Goal: Task Accomplishment & Management: Manage account settings

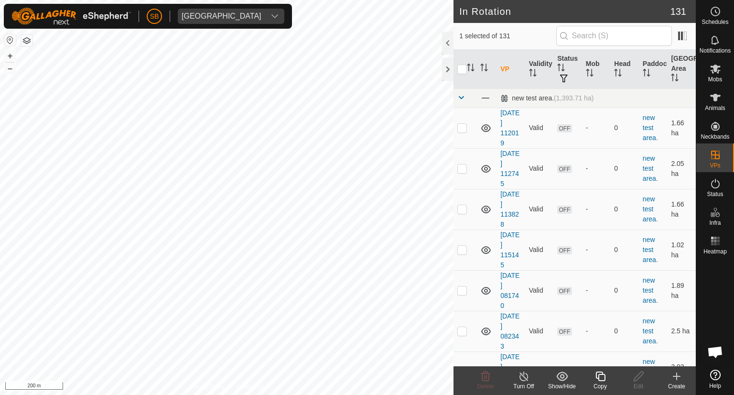
checkbox input "false"
checkbox input "true"
click at [712, 70] on icon at bounding box center [714, 68] width 11 height 11
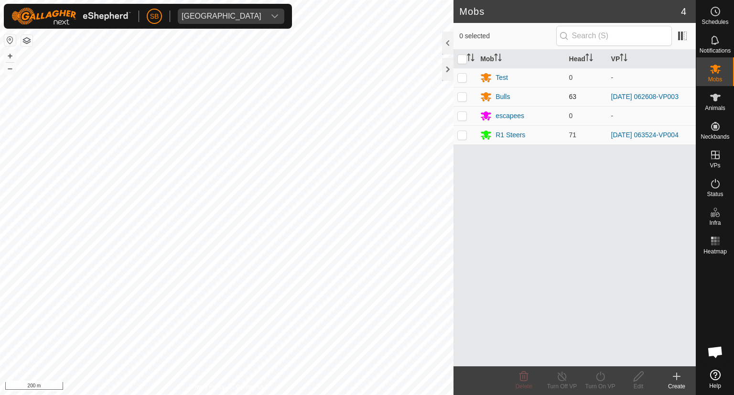
click at [463, 95] on p-checkbox at bounding box center [462, 97] width 10 height 8
checkbox input "true"
click at [598, 379] on icon at bounding box center [600, 375] width 12 height 11
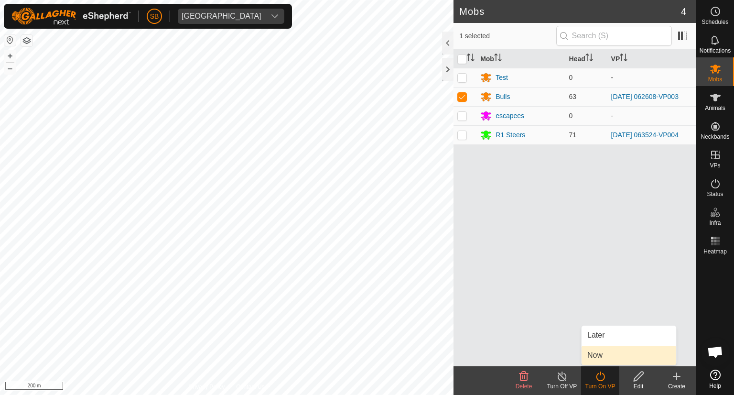
click at [602, 356] on link "Now" at bounding box center [628, 354] width 95 height 19
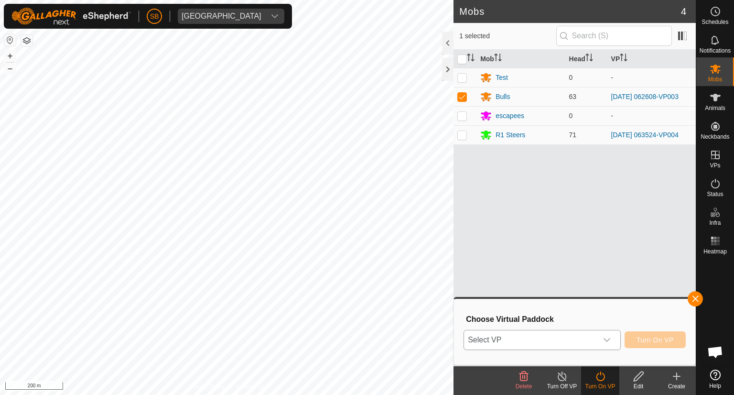
click at [610, 343] on icon "dropdown trigger" at bounding box center [607, 340] width 8 height 8
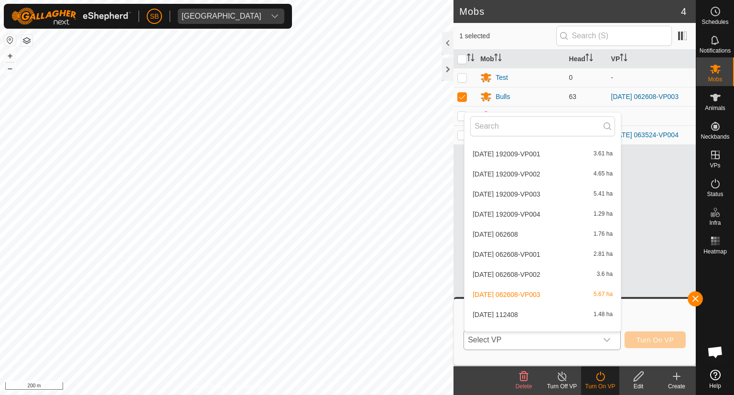
scroll to position [2459, 0]
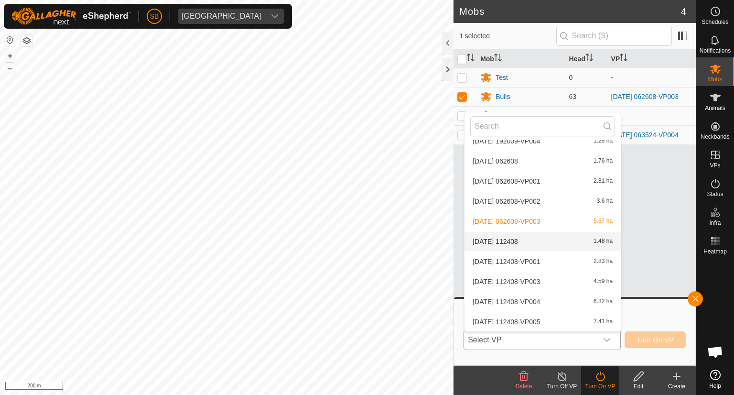
click at [543, 240] on li "2025-09-17 112408 1.48 ha" at bounding box center [542, 241] width 156 height 19
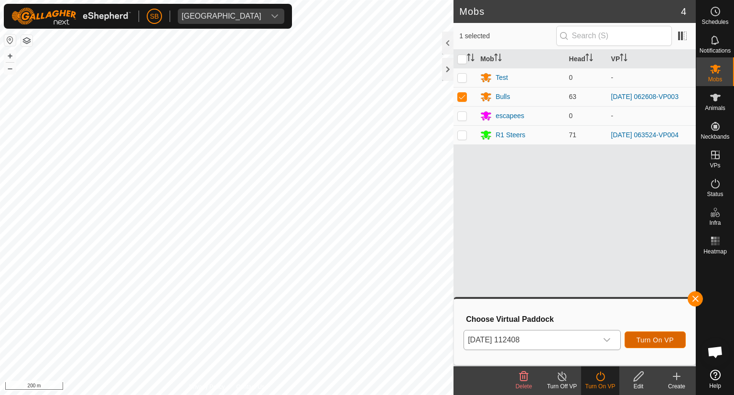
click at [665, 339] on span "Turn On VP" at bounding box center [654, 340] width 37 height 8
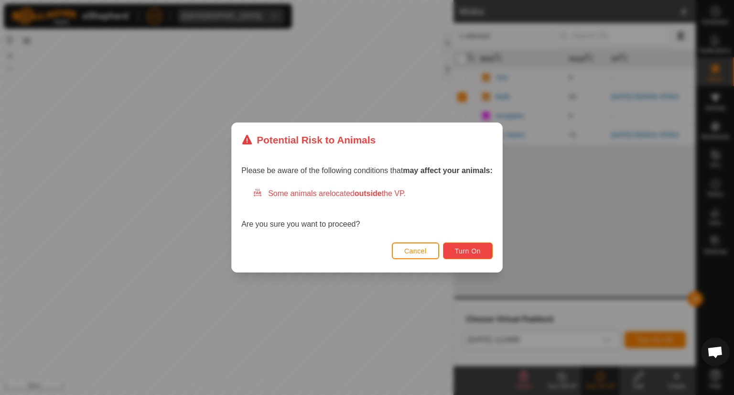
click at [472, 247] on span "Turn On" at bounding box center [468, 251] width 26 height 8
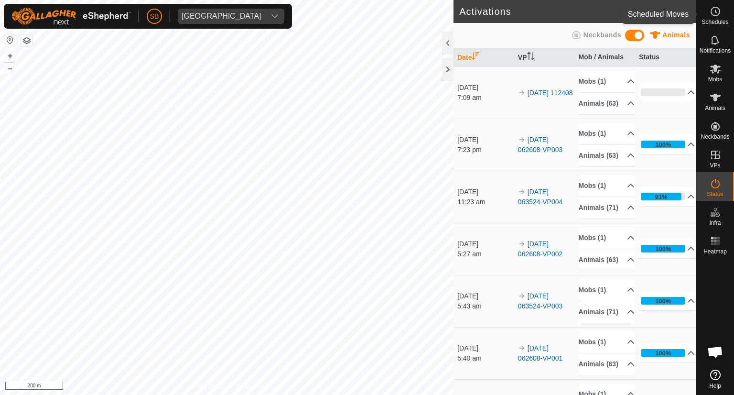
click at [714, 13] on icon at bounding box center [714, 11] width 11 height 11
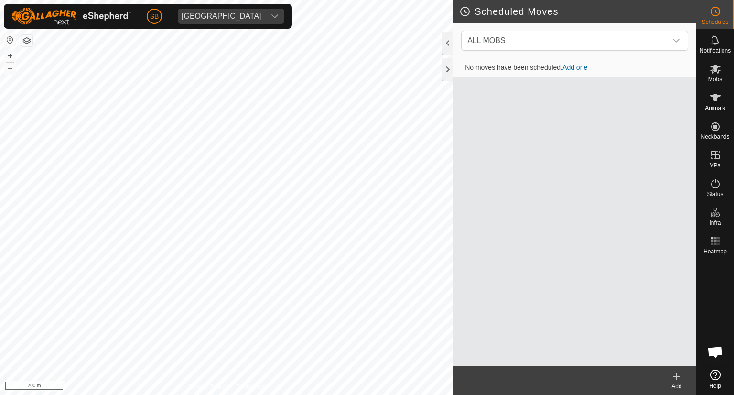
click at [677, 376] on icon at bounding box center [676, 376] width 7 height 0
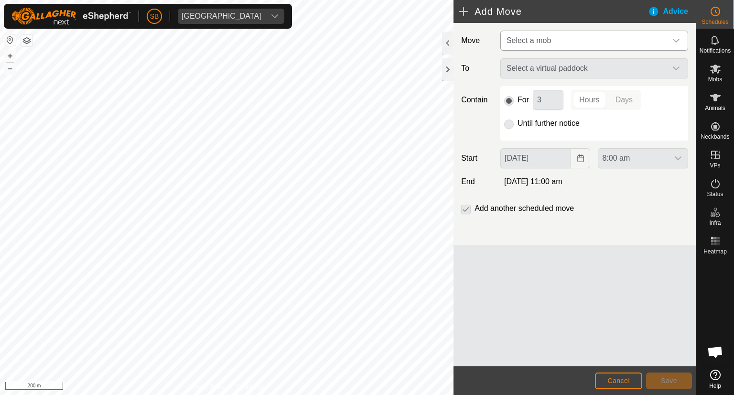
click at [676, 41] on icon "dropdown trigger" at bounding box center [676, 41] width 8 height 8
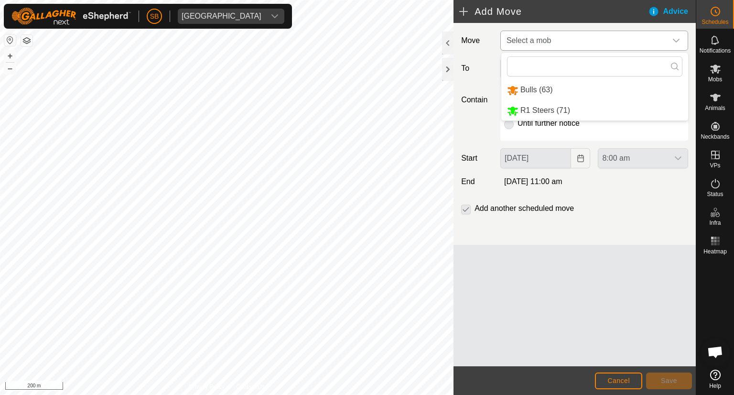
click at [553, 91] on li "Bulls (63)" at bounding box center [594, 90] width 187 height 20
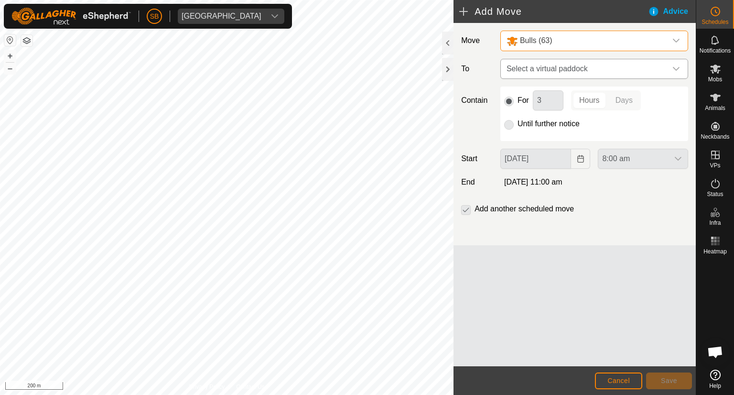
click at [675, 71] on icon "dropdown trigger" at bounding box center [676, 69] width 8 height 8
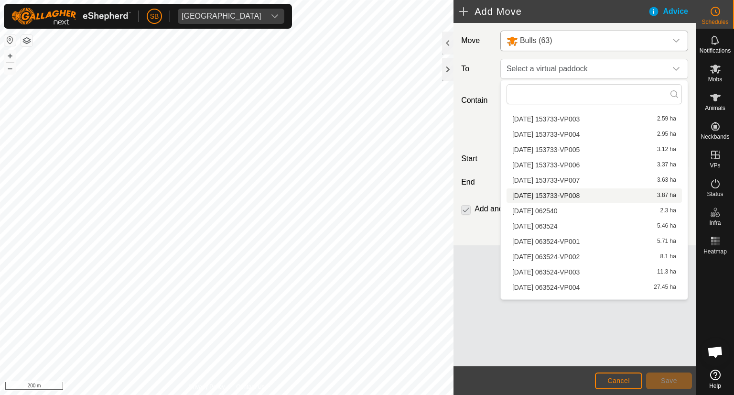
scroll to position [1833, 0]
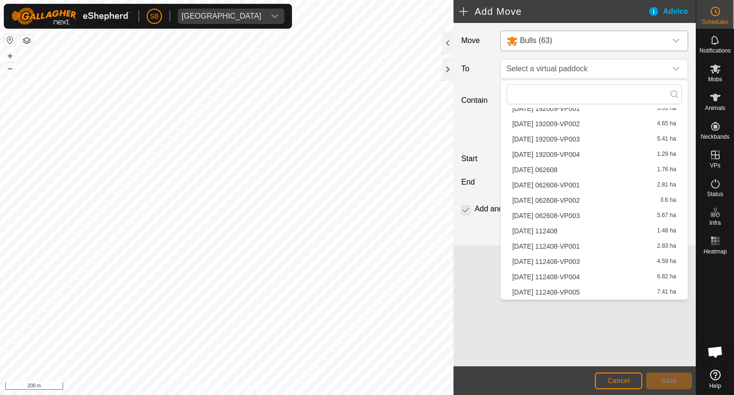
click at [577, 243] on li "2025-09-17 112408-VP001 2.83 ha" at bounding box center [593, 246] width 175 height 14
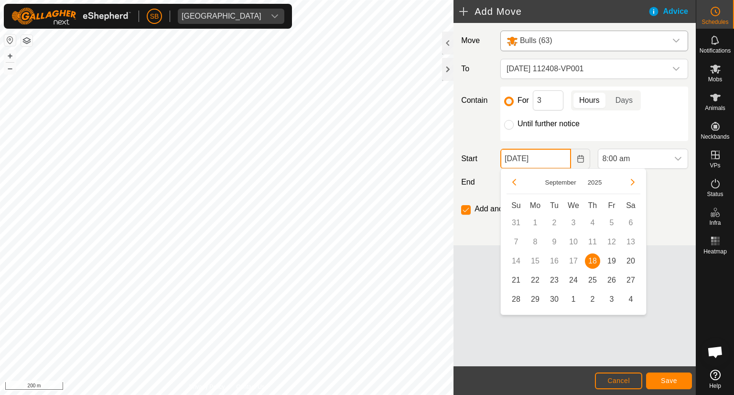
click at [527, 160] on input "18 Sep, 2025" at bounding box center [535, 159] width 71 height 20
click at [611, 258] on span "19" at bounding box center [611, 260] width 15 height 15
type input "19 Sep, 2025"
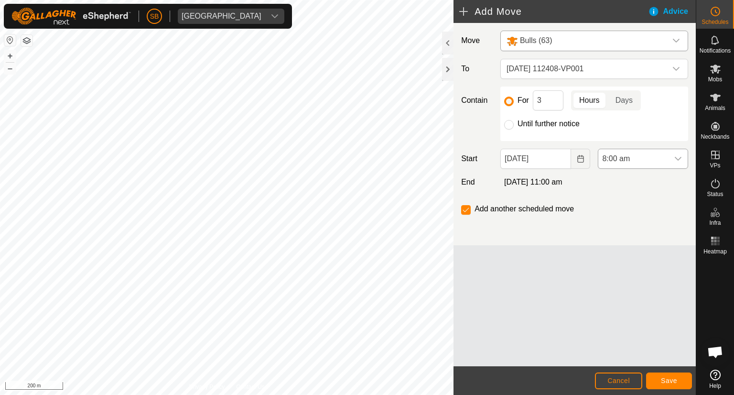
click at [680, 160] on icon "dropdown trigger" at bounding box center [678, 159] width 8 height 8
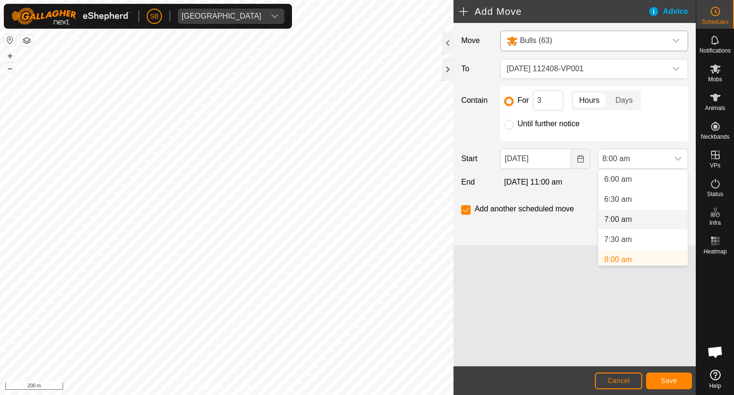
click at [632, 216] on li "7:00 am" at bounding box center [642, 219] width 89 height 19
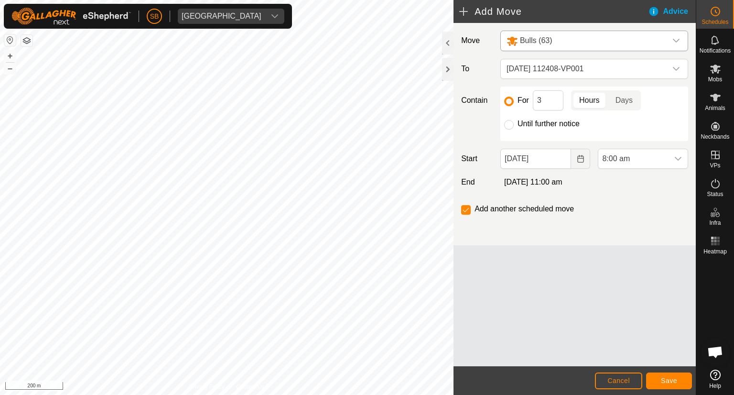
scroll to position [245, 0]
click at [682, 154] on div "dropdown trigger" at bounding box center [677, 158] width 19 height 19
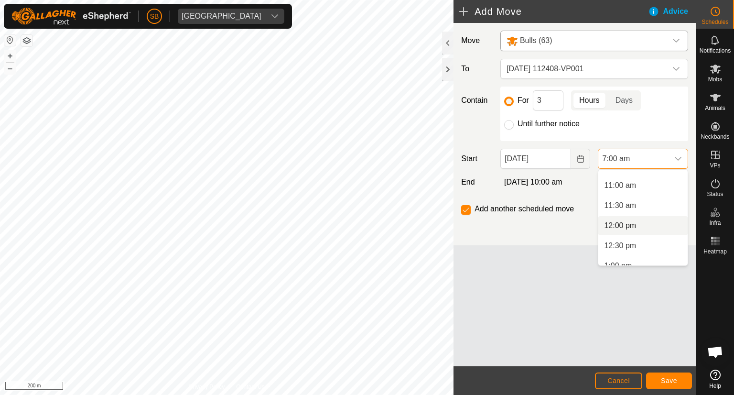
scroll to position [436, 0]
click at [652, 232] on li "12:00 pm" at bounding box center [642, 224] width 89 height 19
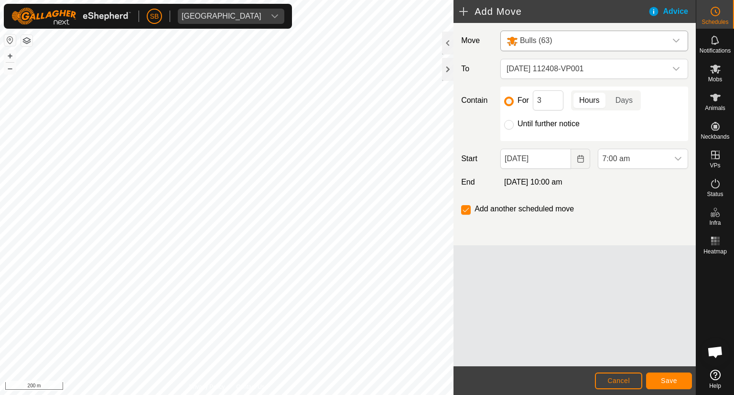
scroll to position [281, 0]
click at [669, 379] on span "Save" at bounding box center [669, 380] width 16 height 8
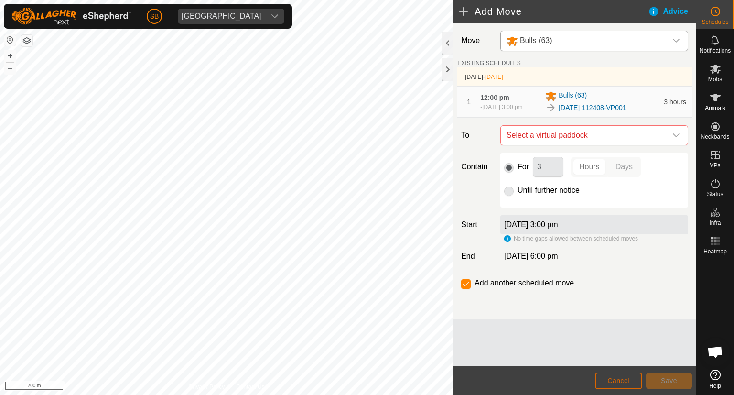
click at [619, 382] on span "Cancel" at bounding box center [618, 380] width 22 height 8
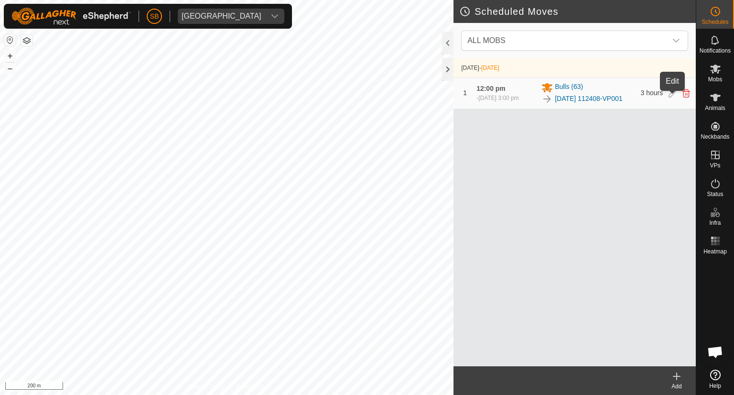
click at [669, 97] on icon at bounding box center [672, 93] width 8 height 9
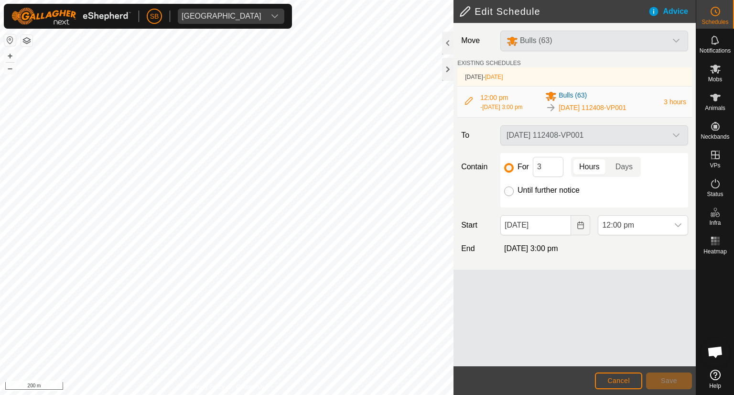
click at [512, 193] on input "Until further notice" at bounding box center [509, 191] width 10 height 10
radio input "true"
click at [677, 380] on button "Save" at bounding box center [669, 380] width 46 height 17
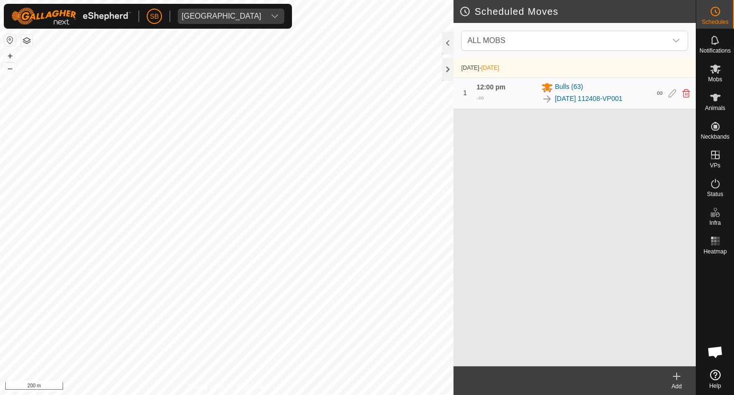
click at [674, 375] on icon at bounding box center [676, 375] width 11 height 11
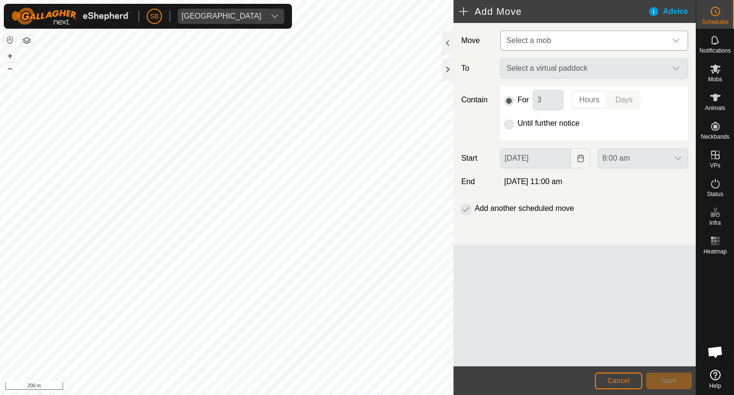
click at [676, 37] on icon "dropdown trigger" at bounding box center [676, 41] width 8 height 8
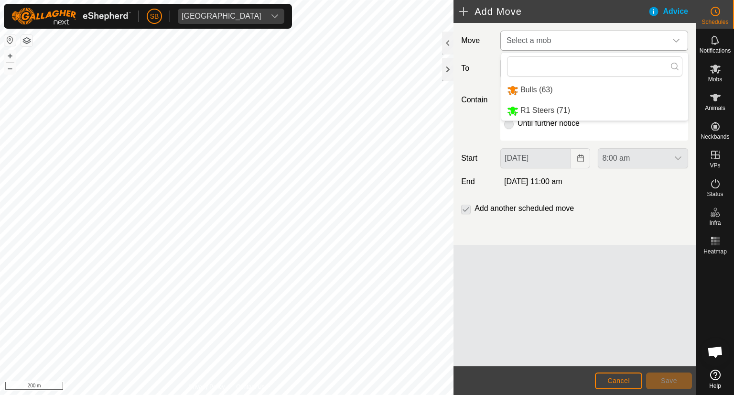
click at [555, 87] on li "Bulls (63)" at bounding box center [594, 90] width 187 height 20
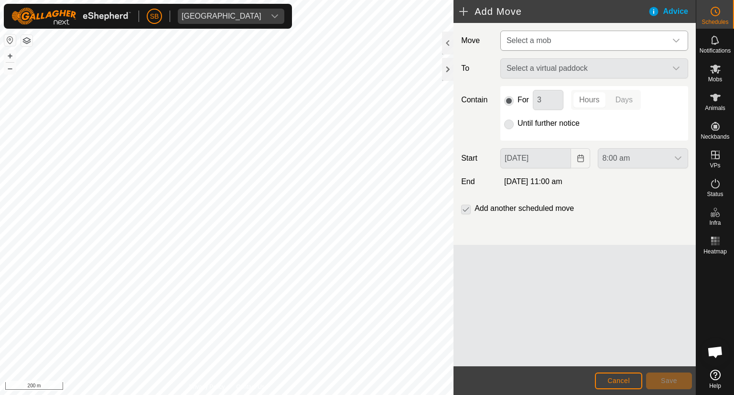
type input "19 Sep, 2025"
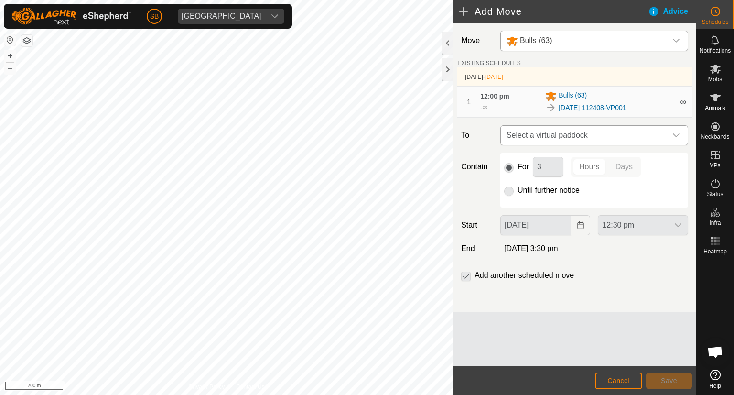
click at [681, 133] on div "dropdown trigger" at bounding box center [675, 135] width 19 height 19
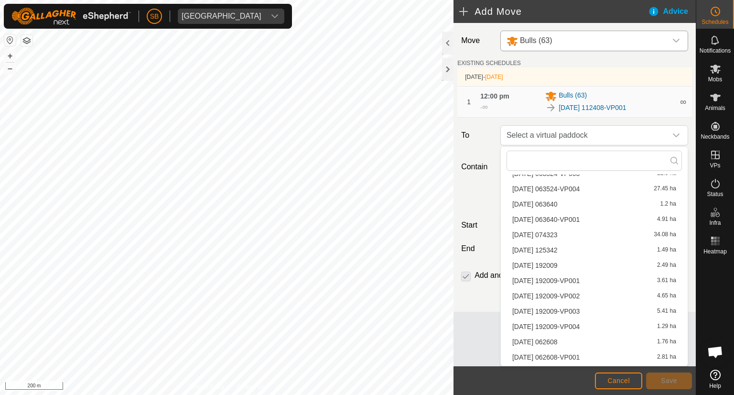
scroll to position [1817, 0]
click at [598, 325] on li "2025-09-17 112408-VP003 4.59 ha" at bounding box center [593, 328] width 175 height 14
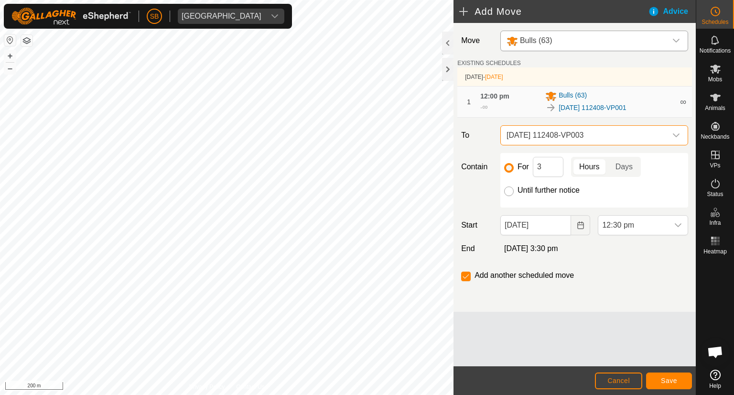
click at [510, 193] on input "Until further notice" at bounding box center [509, 191] width 10 height 10
radio input "true"
checkbox input "false"
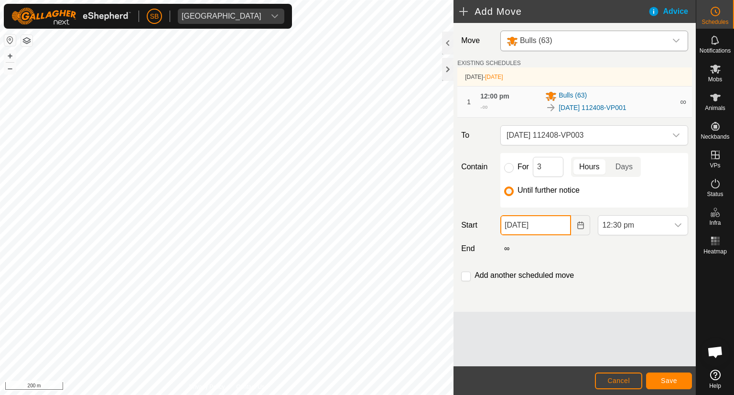
click at [537, 228] on input "19 Sep, 2025" at bounding box center [535, 225] width 71 height 20
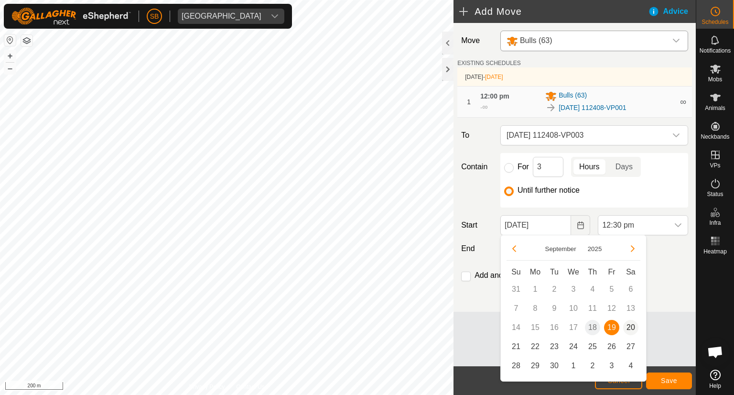
click at [629, 329] on span "20" at bounding box center [630, 327] width 15 height 15
type input "20 Sep, 2025"
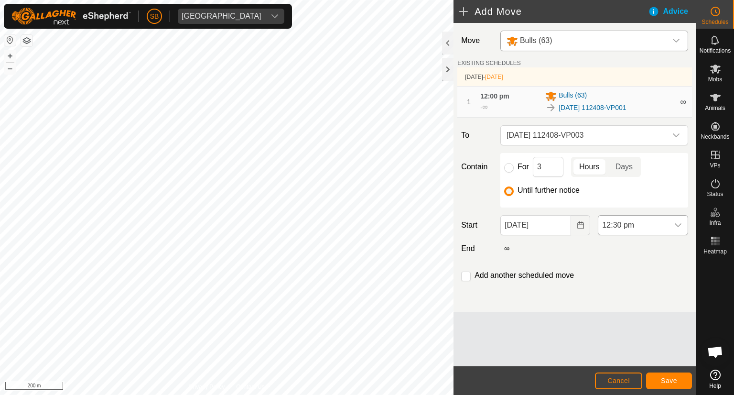
click at [680, 230] on div "dropdown trigger" at bounding box center [677, 224] width 19 height 19
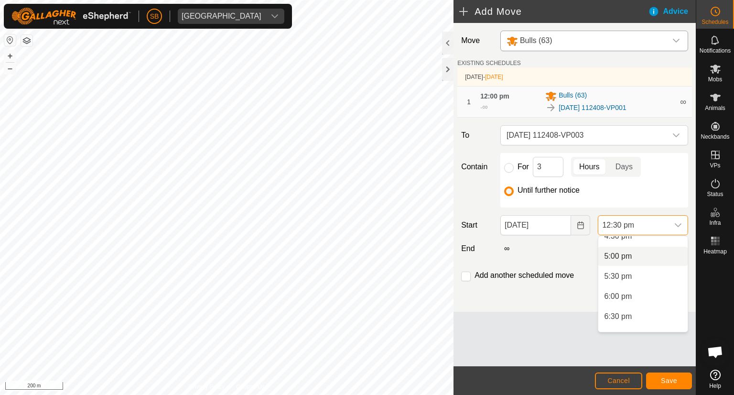
scroll to position [673, 0]
click at [638, 293] on li "6:00 pm" at bounding box center [642, 294] width 89 height 19
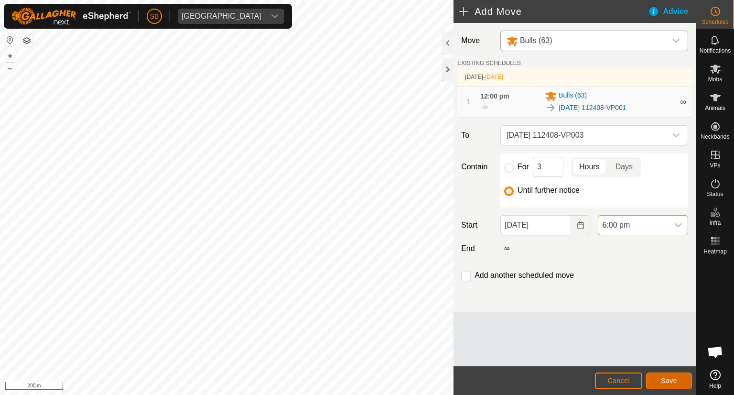
click at [665, 377] on span "Save" at bounding box center [669, 380] width 16 height 8
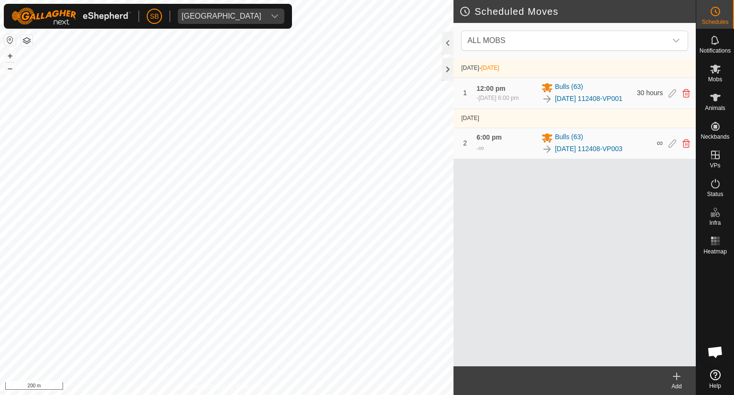
click at [676, 376] on icon at bounding box center [676, 376] width 0 height 7
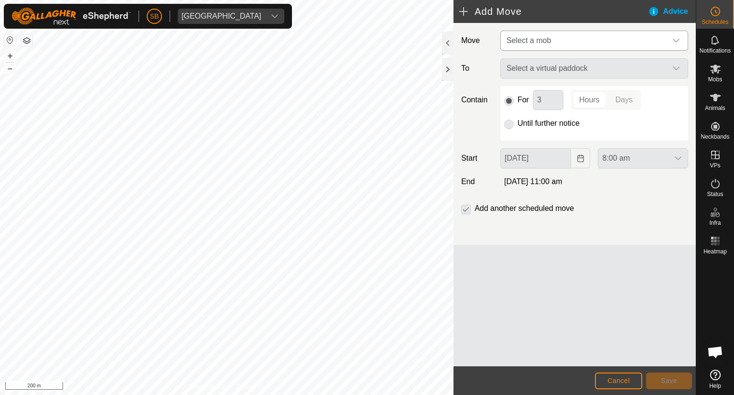
click at [676, 43] on icon "dropdown trigger" at bounding box center [676, 41] width 8 height 8
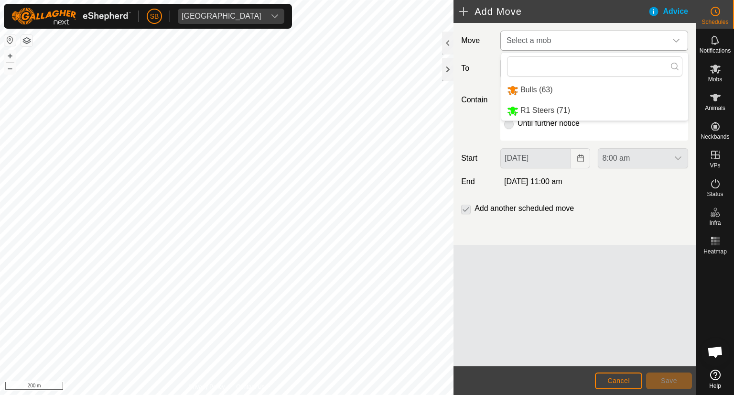
click at [559, 90] on li "Bulls (63)" at bounding box center [594, 90] width 187 height 20
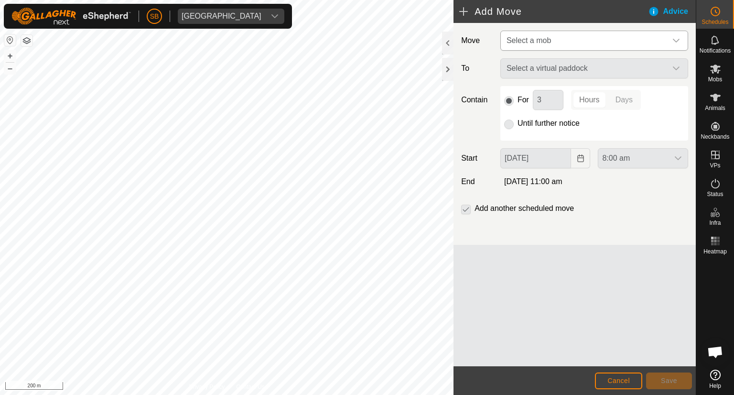
type input "20 Sep, 2025"
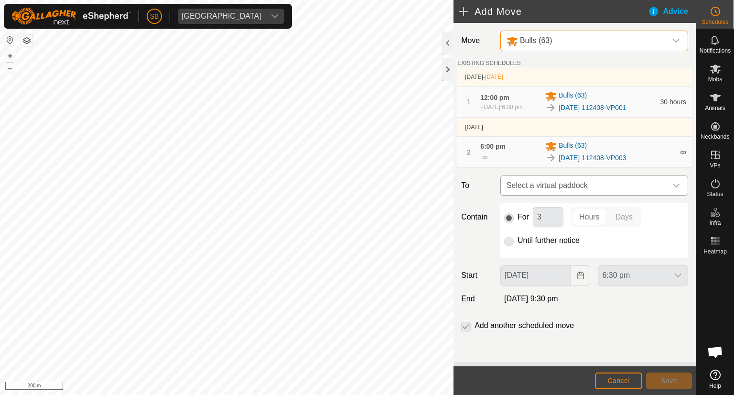
click at [677, 187] on icon "dropdown trigger" at bounding box center [676, 185] width 7 height 4
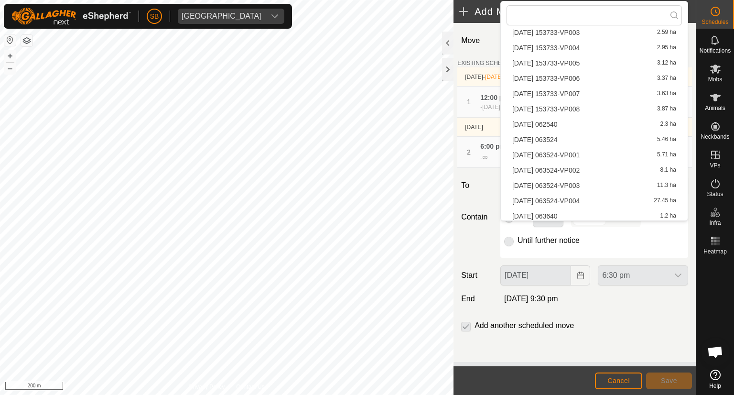
scroll to position [1817, 0]
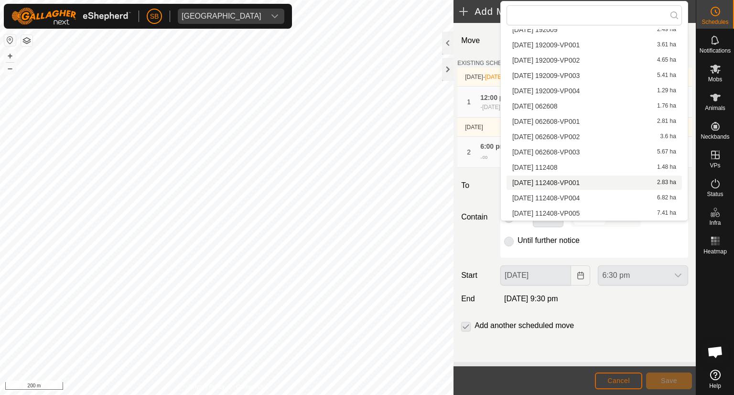
click at [618, 379] on span "Cancel" at bounding box center [618, 380] width 22 height 8
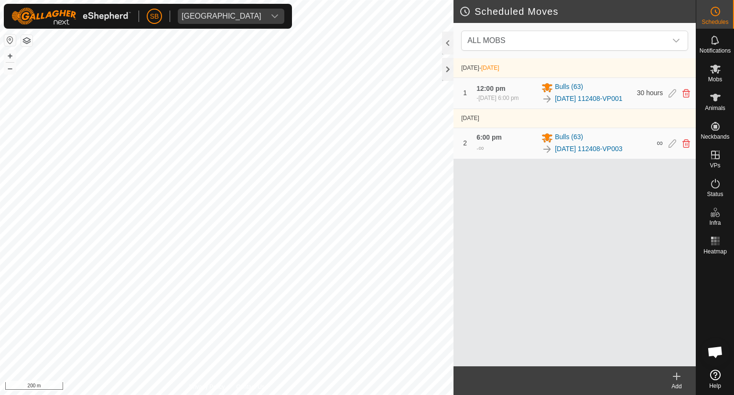
click at [678, 376] on icon at bounding box center [676, 376] width 7 height 0
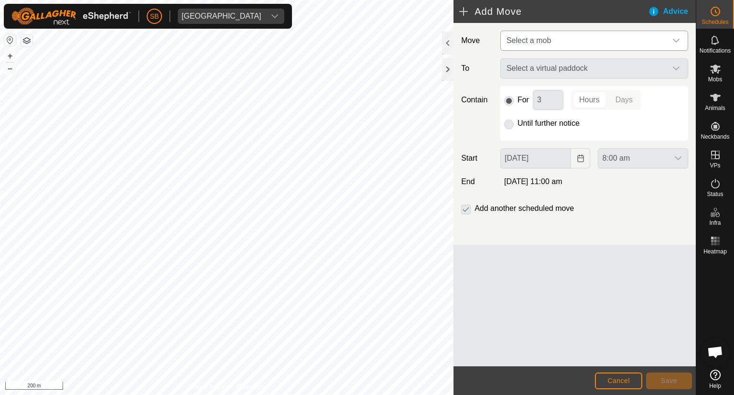
click at [676, 36] on div "dropdown trigger" at bounding box center [675, 40] width 19 height 19
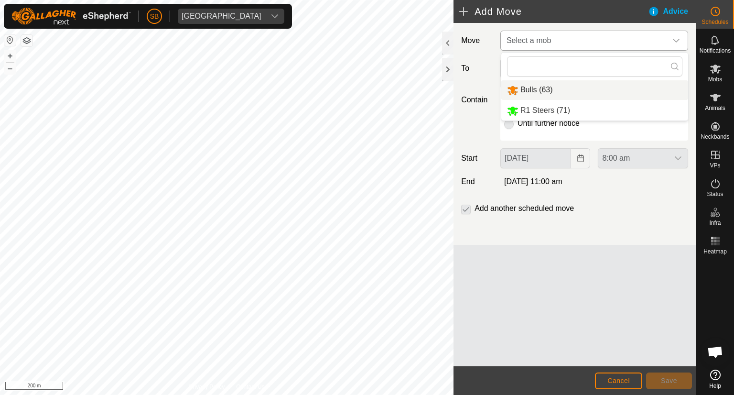
click at [544, 88] on li "Bulls (63)" at bounding box center [594, 90] width 187 height 20
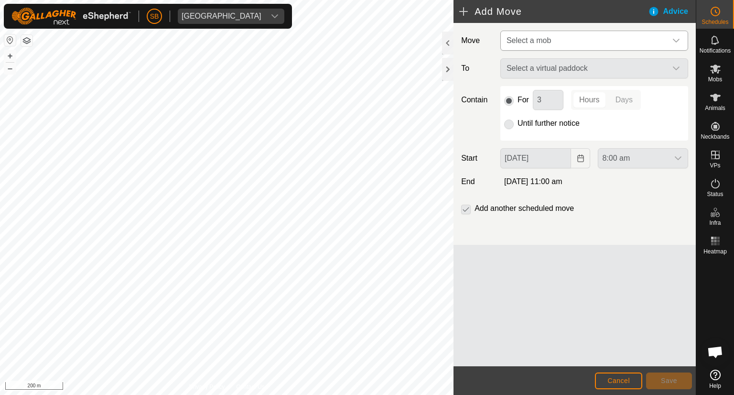
type input "20 Sep, 2025"
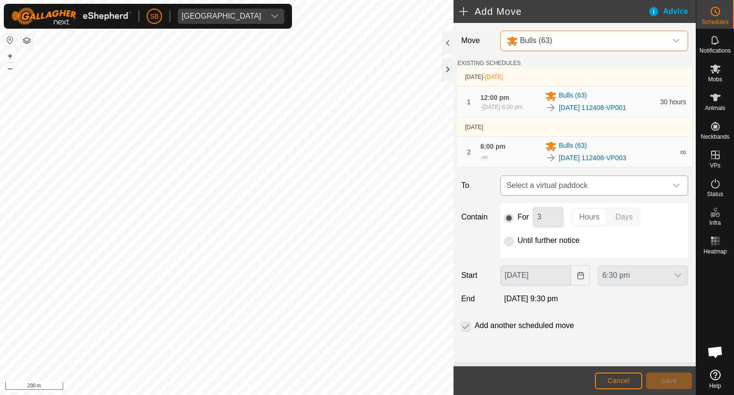
click at [678, 188] on icon "dropdown trigger" at bounding box center [676, 186] width 8 height 8
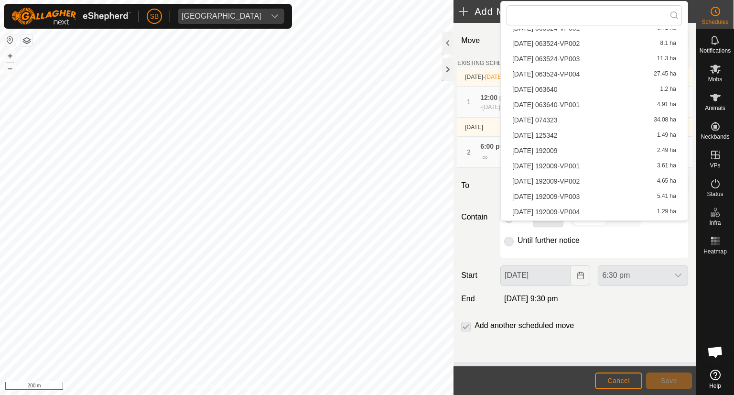
scroll to position [1817, 0]
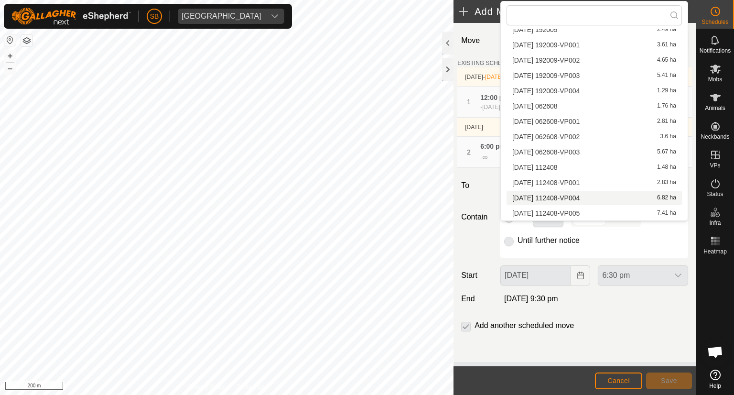
click at [611, 198] on li "2025-09-17 112408-VP004 6.82 ha" at bounding box center [593, 198] width 175 height 14
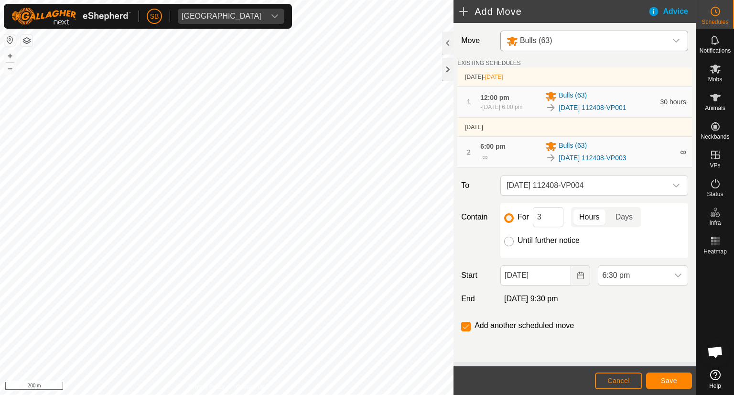
click at [507, 246] on input "Until further notice" at bounding box center [509, 241] width 10 height 10
radio input "true"
checkbox input "false"
click at [548, 281] on input "20 Sep, 2025" at bounding box center [535, 275] width 71 height 20
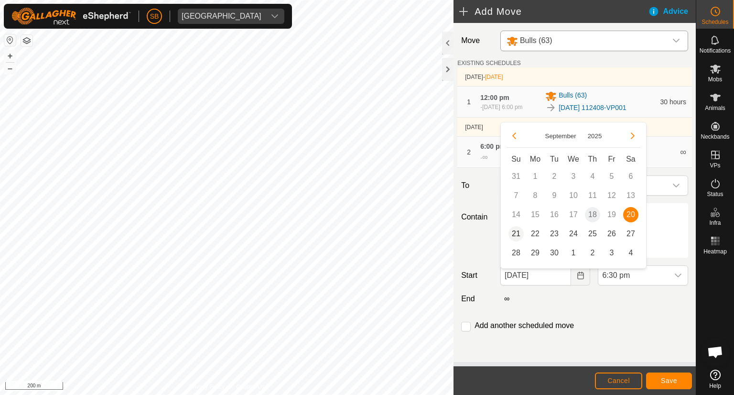
click at [516, 236] on span "21" at bounding box center [515, 233] width 15 height 15
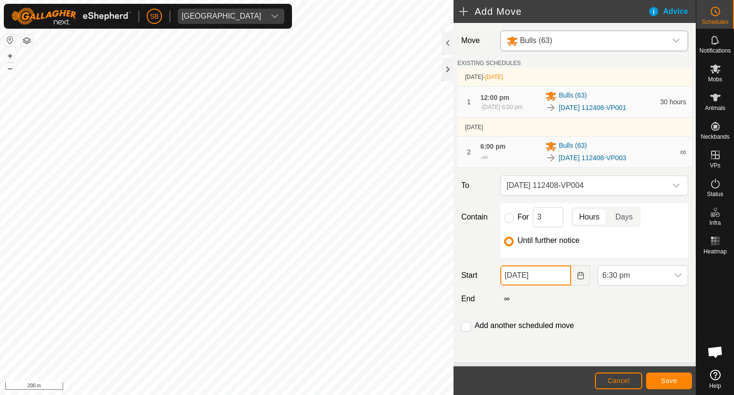
click at [555, 278] on input "21 Sep, 2025" at bounding box center [535, 275] width 71 height 20
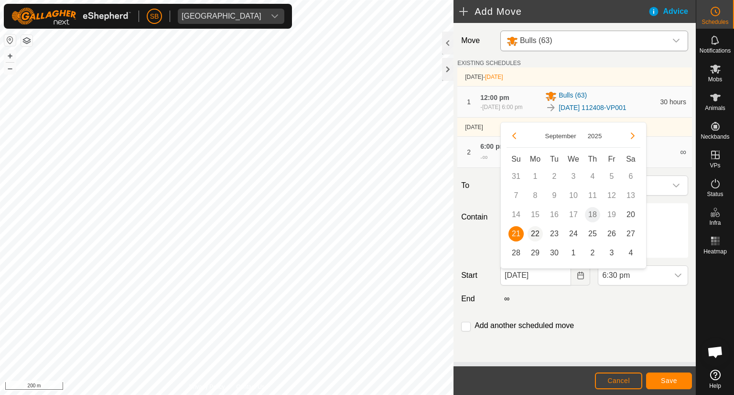
click at [536, 236] on span "22" at bounding box center [534, 233] width 15 height 15
type input "22 Sep, 2025"
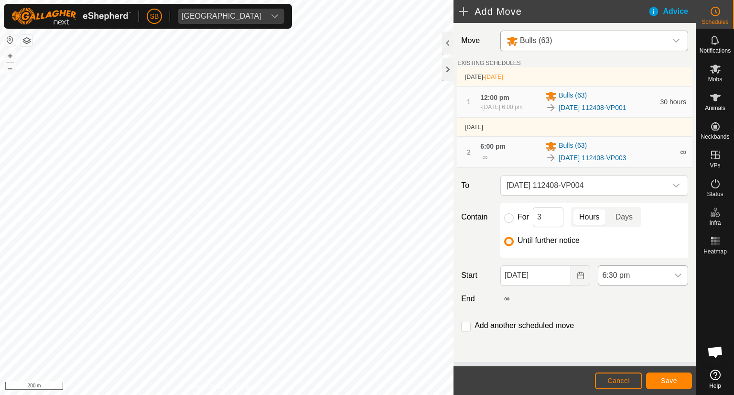
click at [675, 279] on icon "dropdown trigger" at bounding box center [678, 275] width 8 height 8
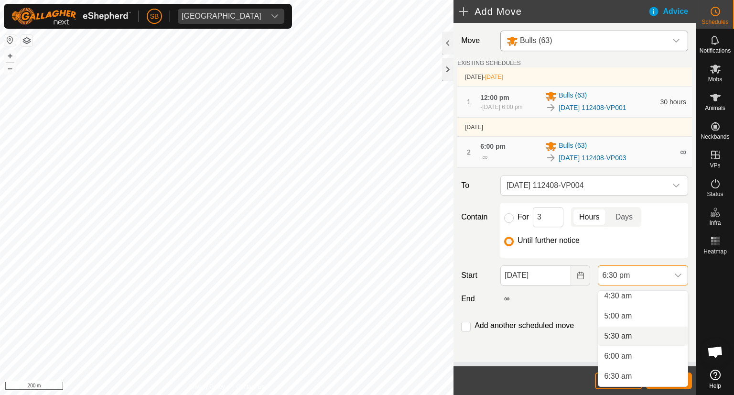
scroll to position [196, 0]
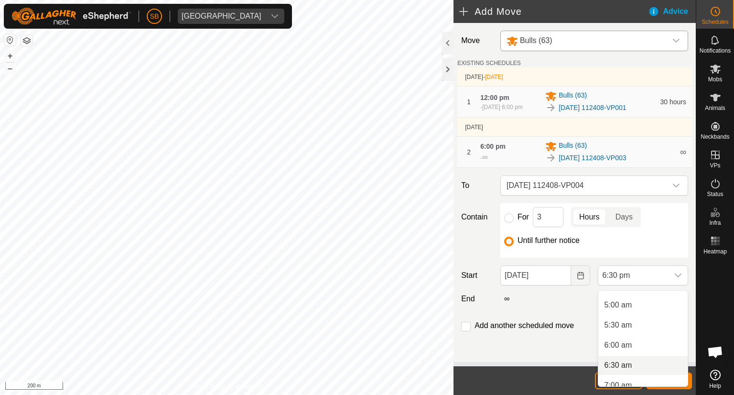
click at [621, 364] on li "6:30 am" at bounding box center [642, 364] width 89 height 19
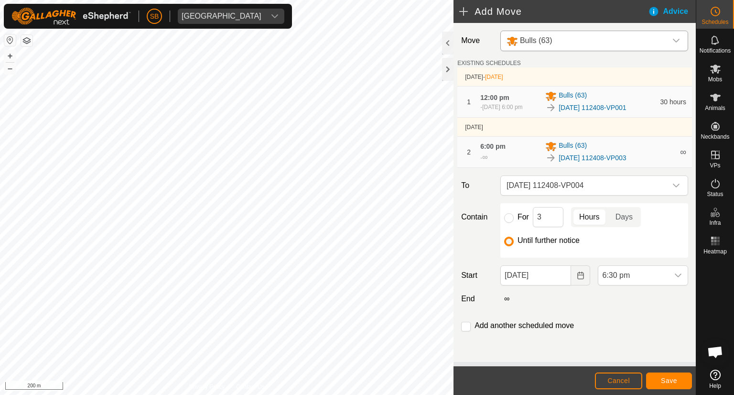
scroll to position [666, 0]
click at [671, 377] on span "Save" at bounding box center [669, 380] width 16 height 8
